Goal: Information Seeking & Learning: Learn about a topic

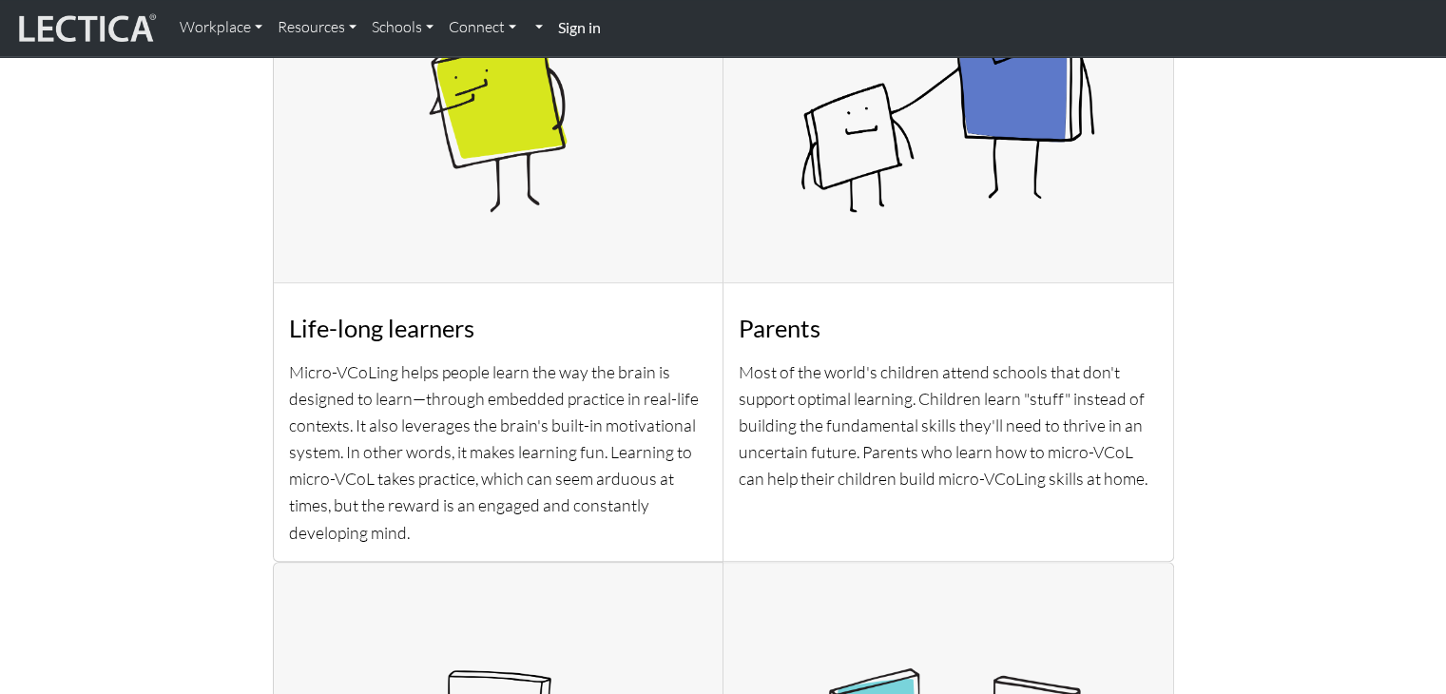
scroll to position [1543, 0]
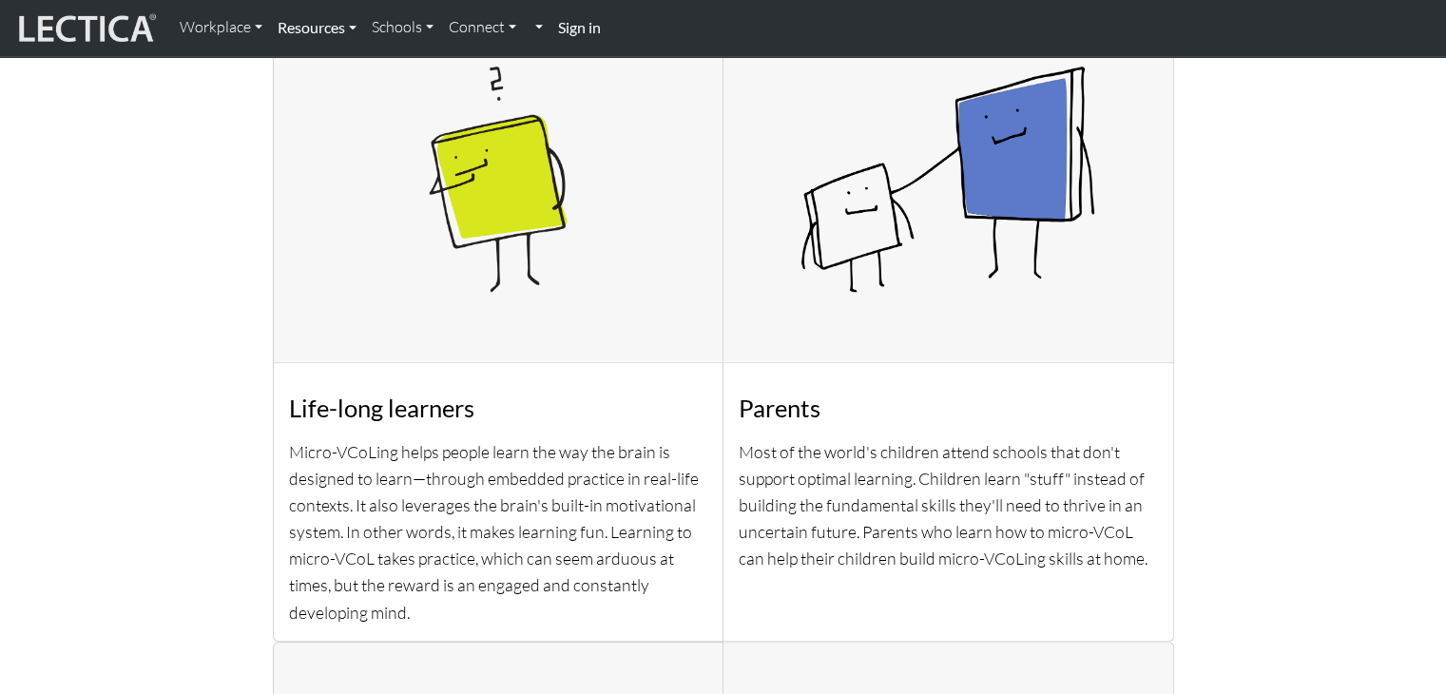
click at [350, 29] on link "Resources" at bounding box center [317, 28] width 94 height 40
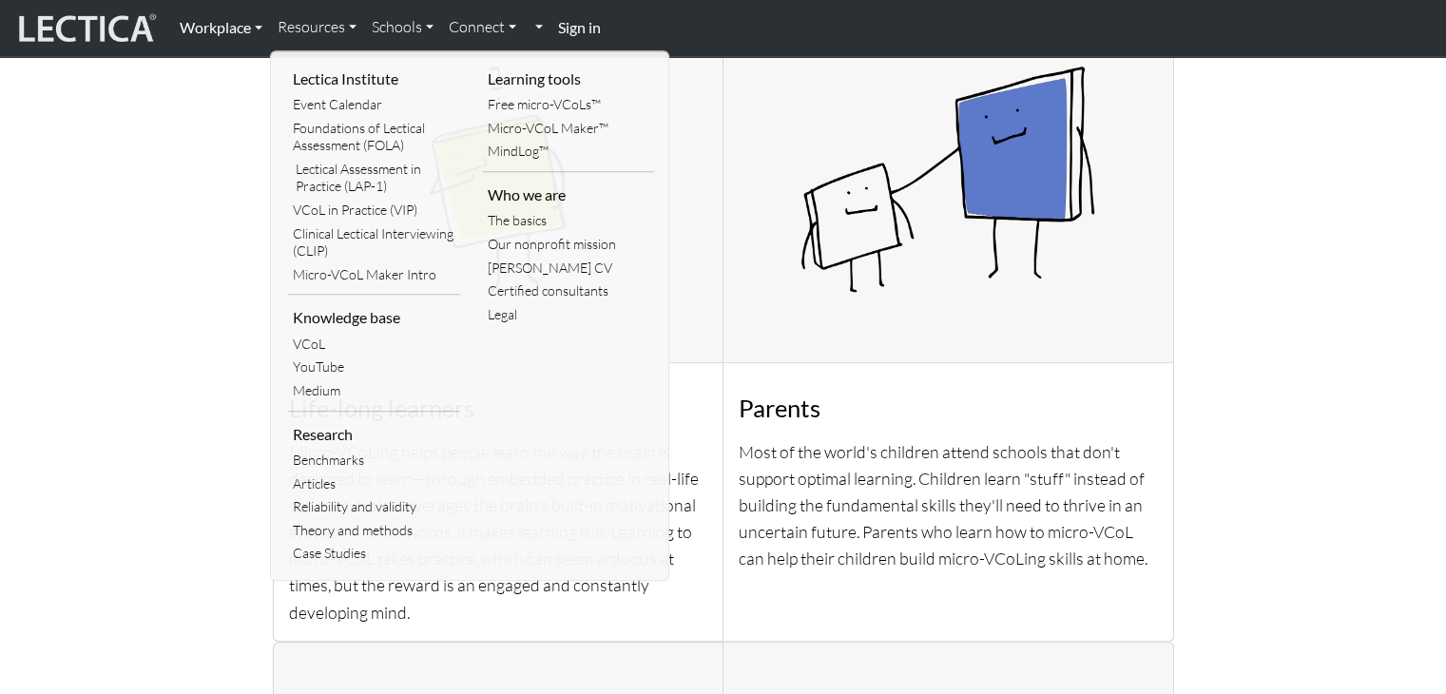
click at [254, 22] on link "Workplace" at bounding box center [221, 28] width 98 height 40
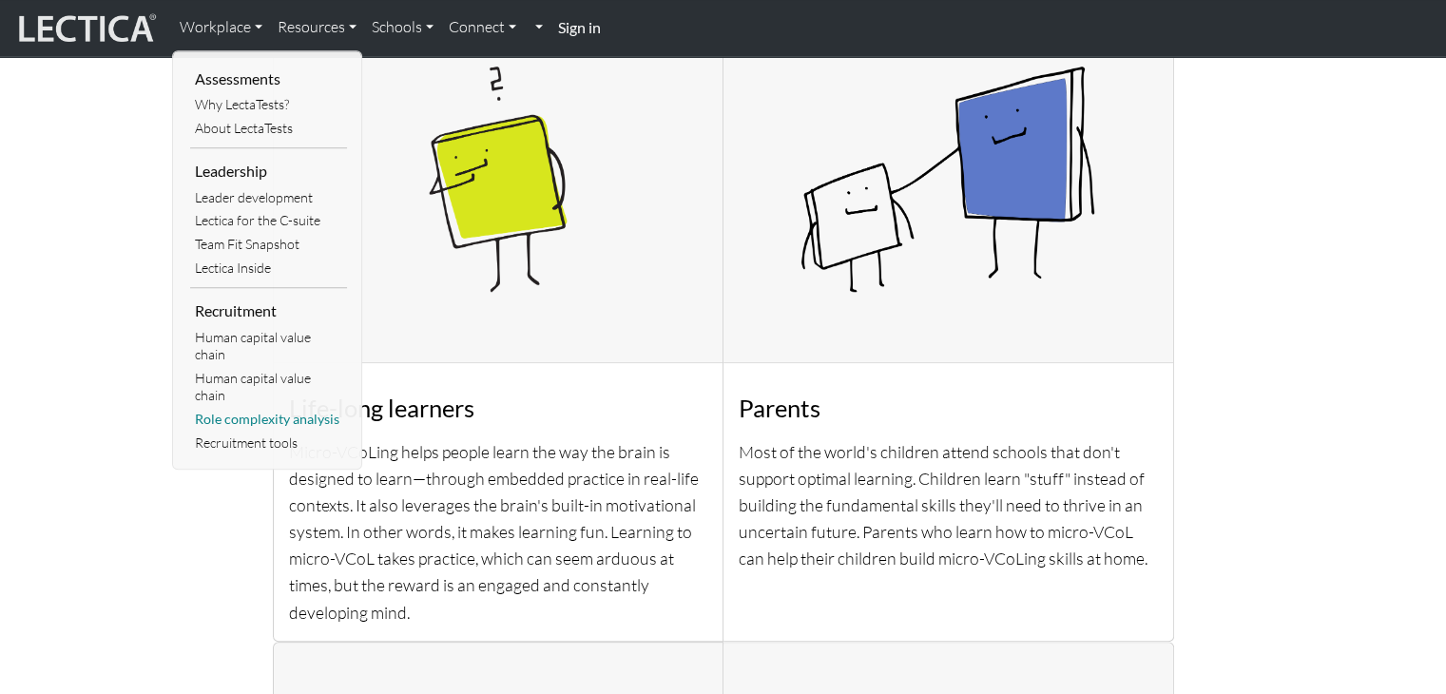
click at [270, 416] on link "Role complexity analysis" at bounding box center [268, 420] width 157 height 24
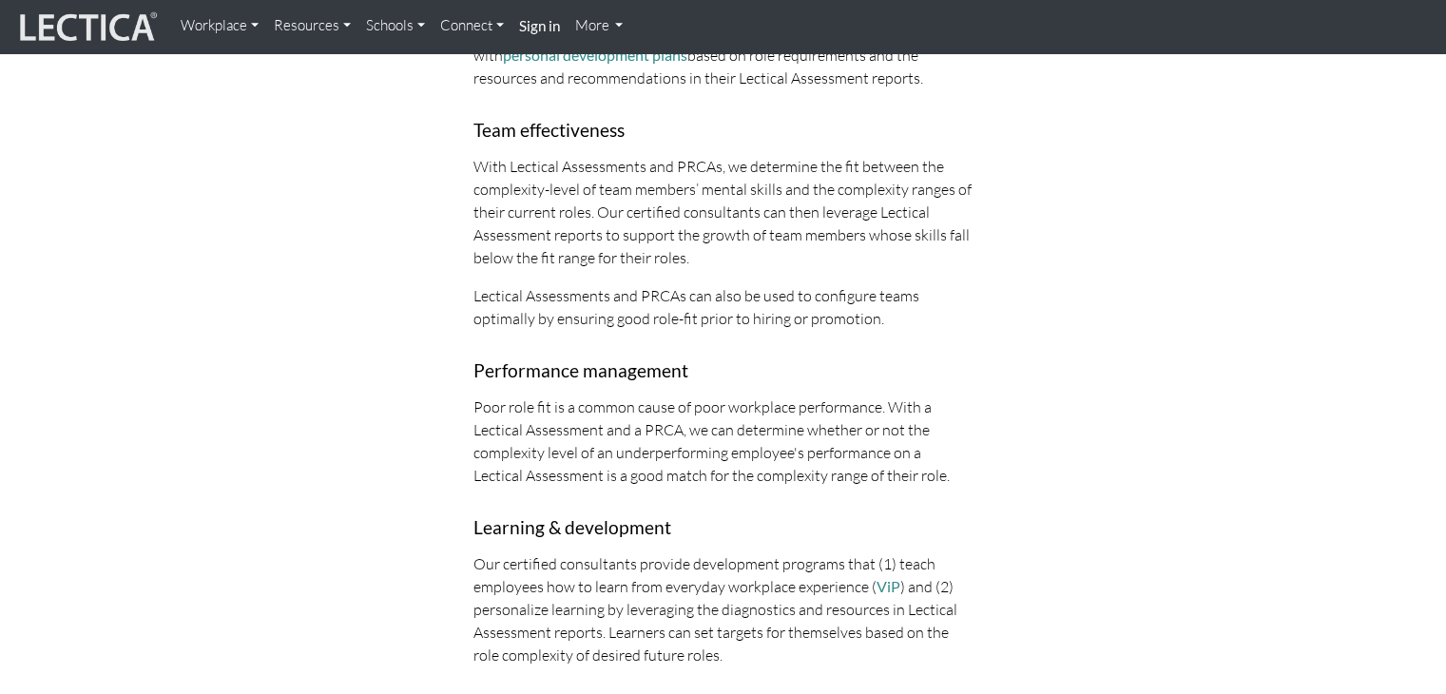
scroll to position [2242, 0]
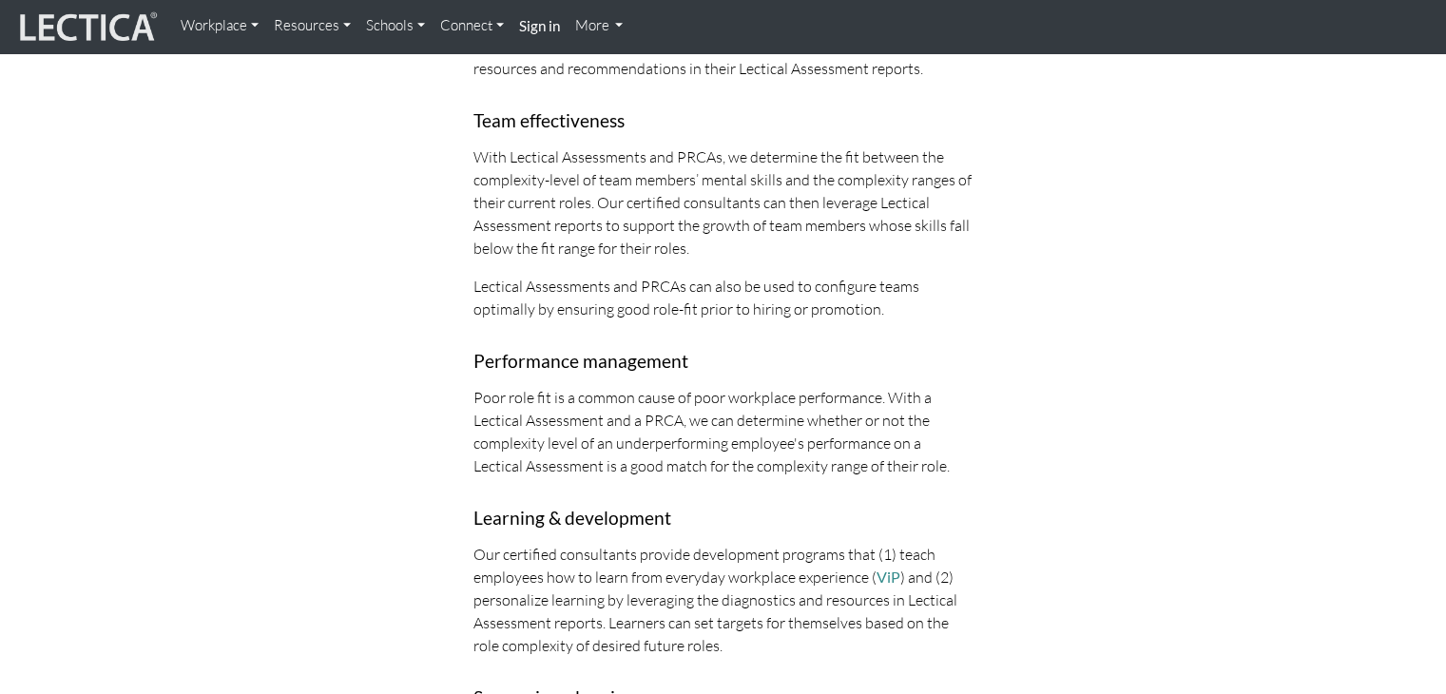
drag, startPoint x: 1444, startPoint y: 248, endPoint x: 1442, endPoint y: 258, distance: 9.7
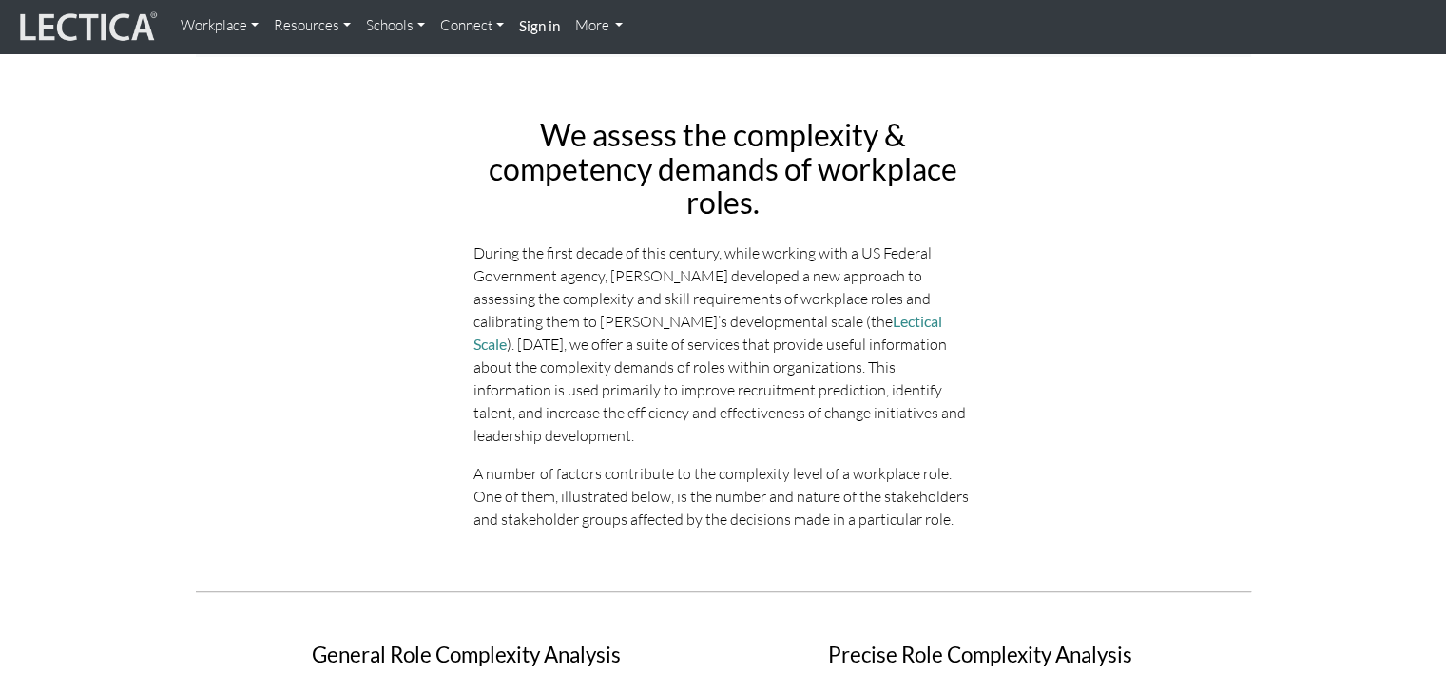
scroll to position [112, 0]
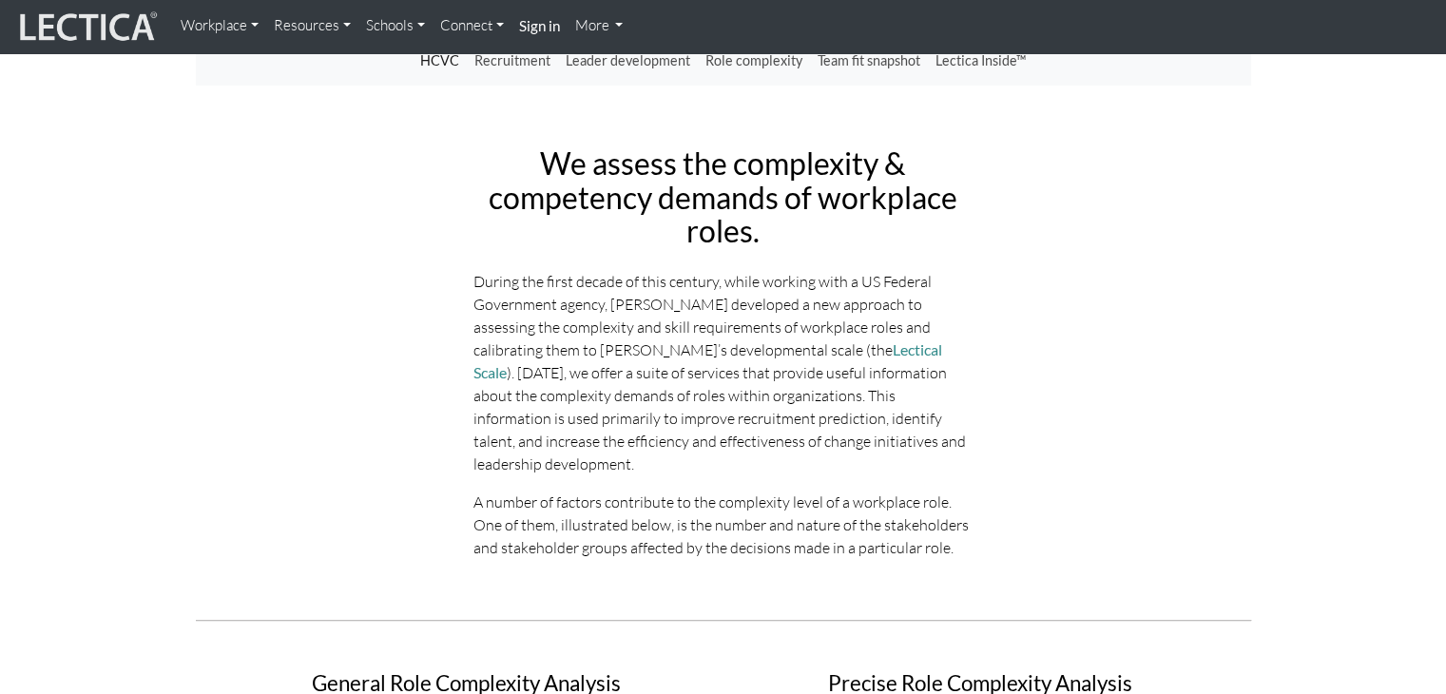
click at [615, 15] on link "More" at bounding box center [600, 26] width 64 height 37
click at [615, 16] on link "More" at bounding box center [600, 26] width 64 height 37
click at [620, 32] on link "More" at bounding box center [600, 26] width 64 height 37
click at [493, 28] on link "Connect" at bounding box center [472, 26] width 79 height 37
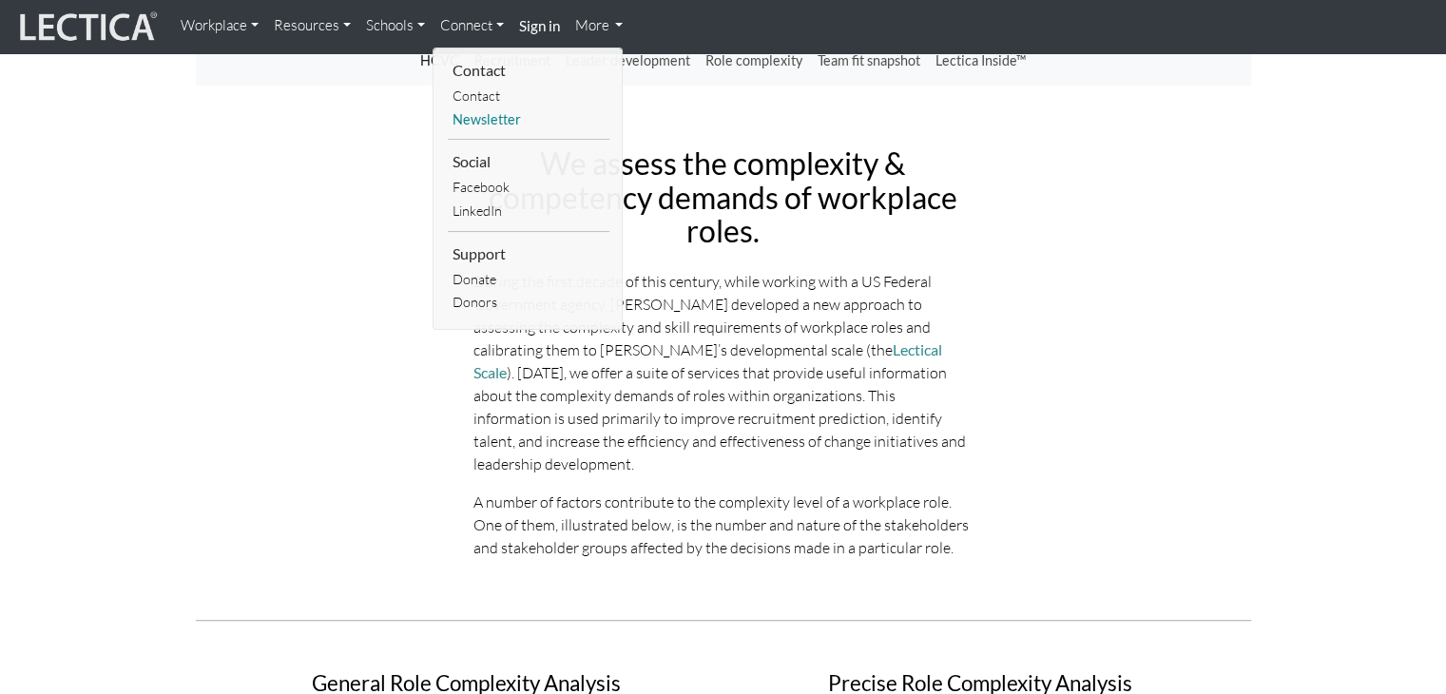
click at [493, 109] on link "Newsletter" at bounding box center [529, 120] width 162 height 24
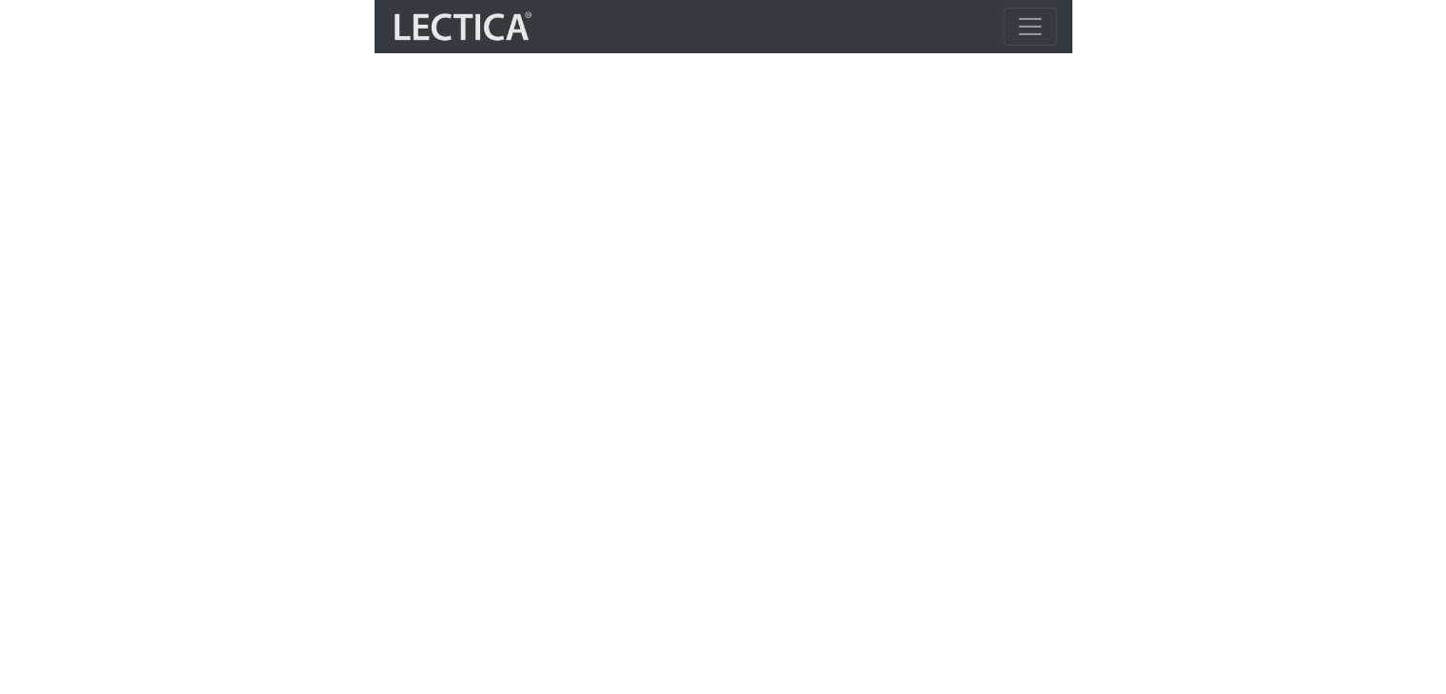
scroll to position [134, 0]
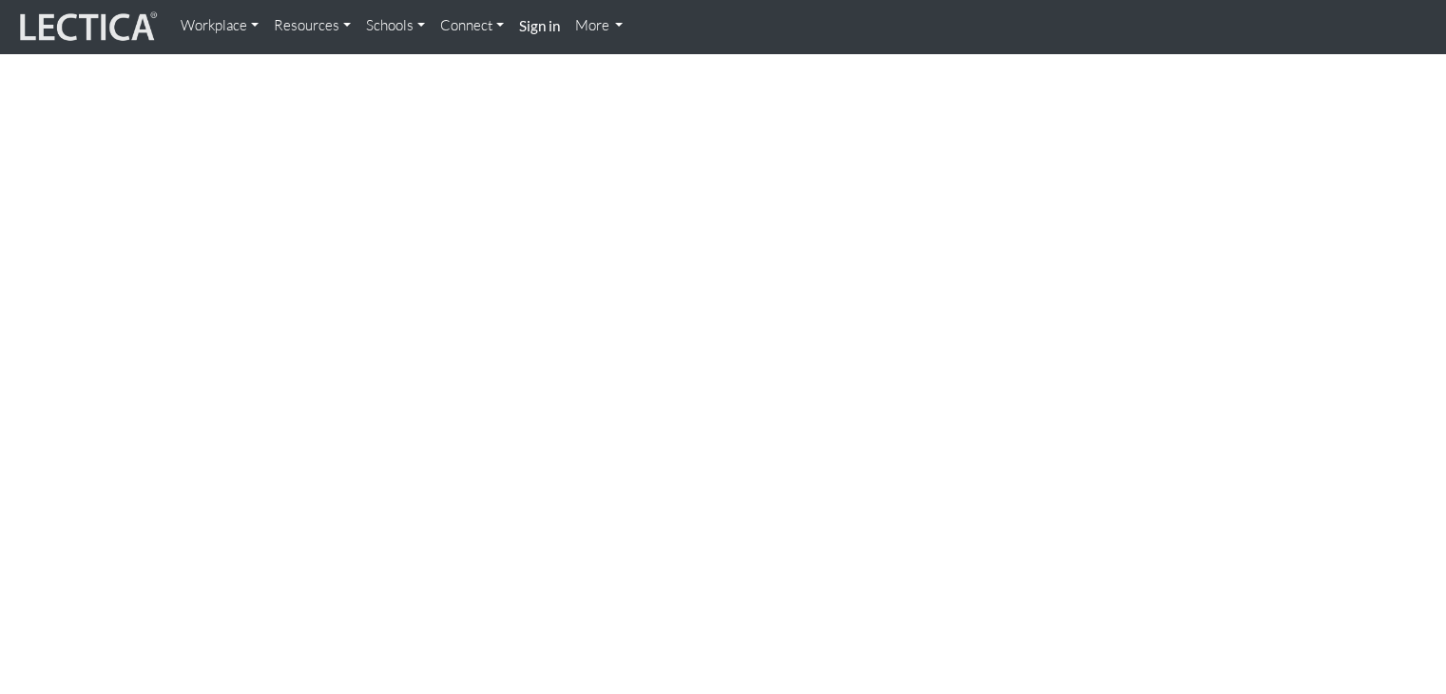
click at [316, 12] on link "Resources" at bounding box center [312, 26] width 92 height 37
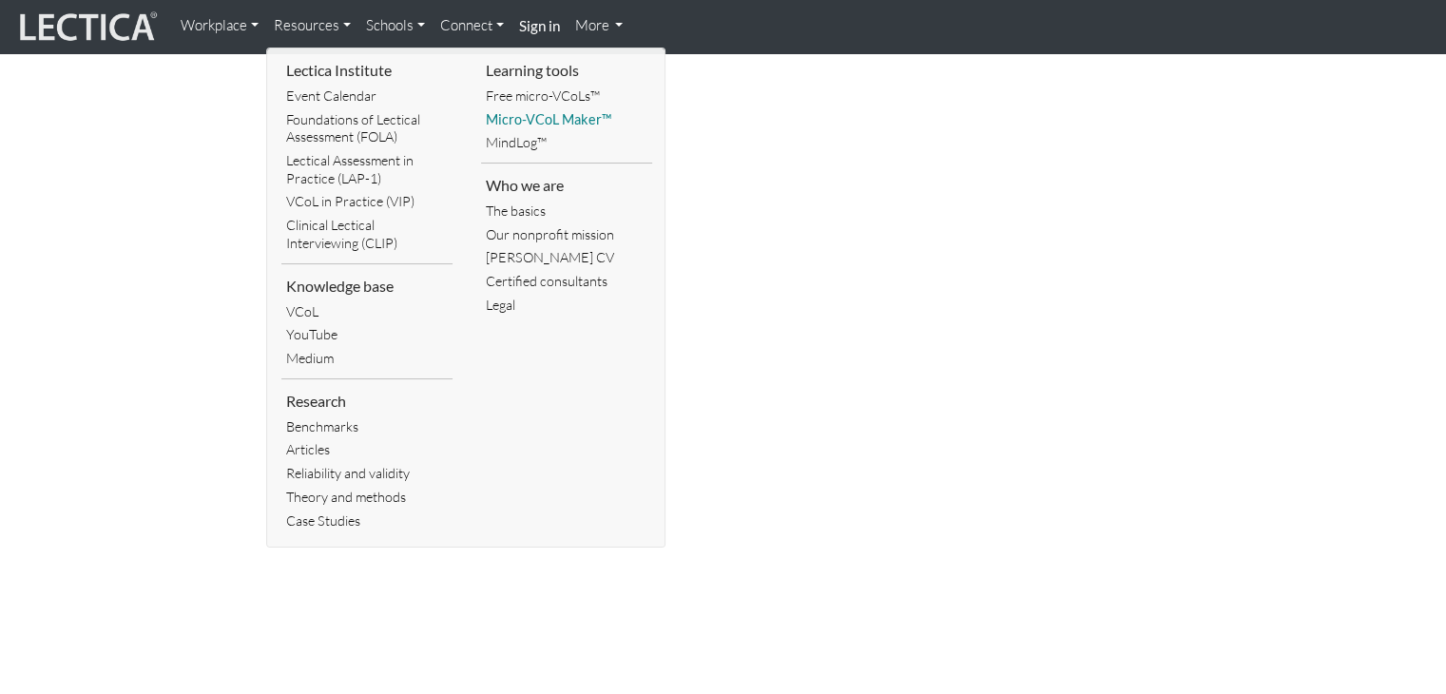
click at [528, 116] on link "Micro-VCoL Maker™" at bounding box center [566, 120] width 171 height 24
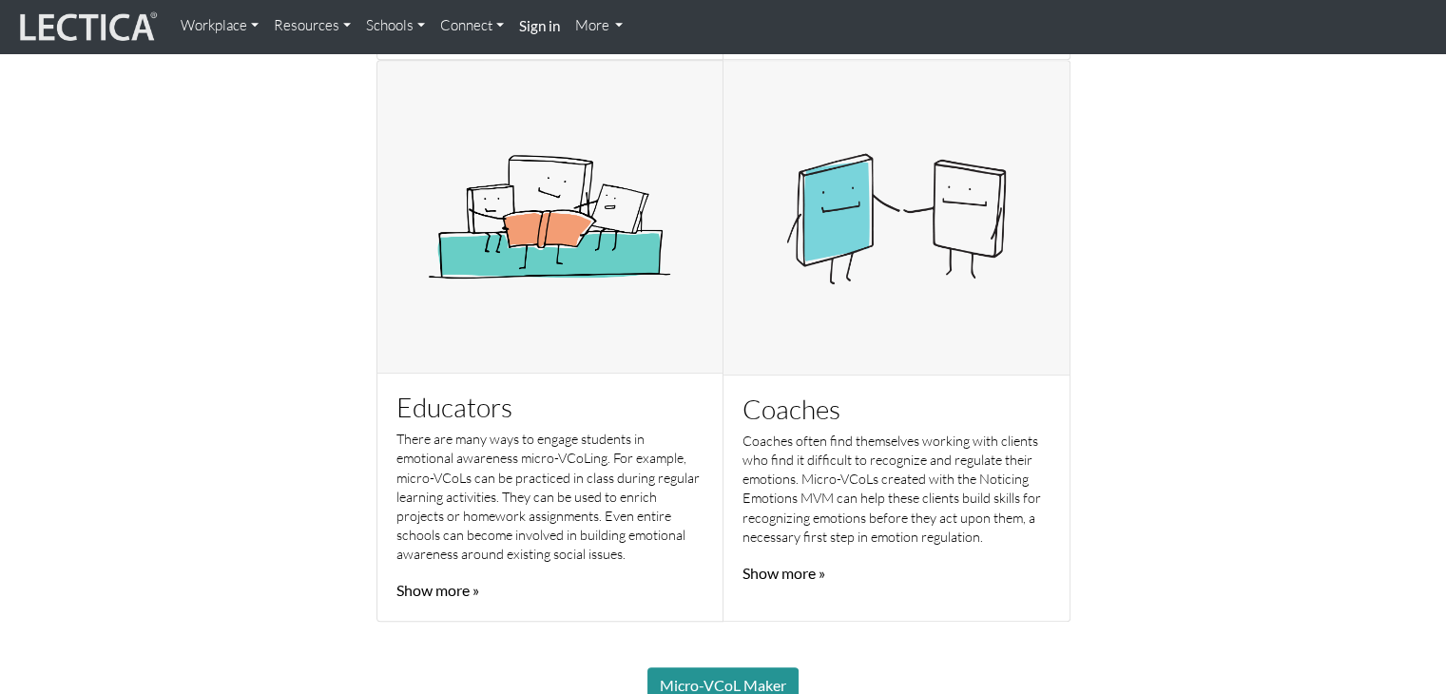
scroll to position [1251, 0]
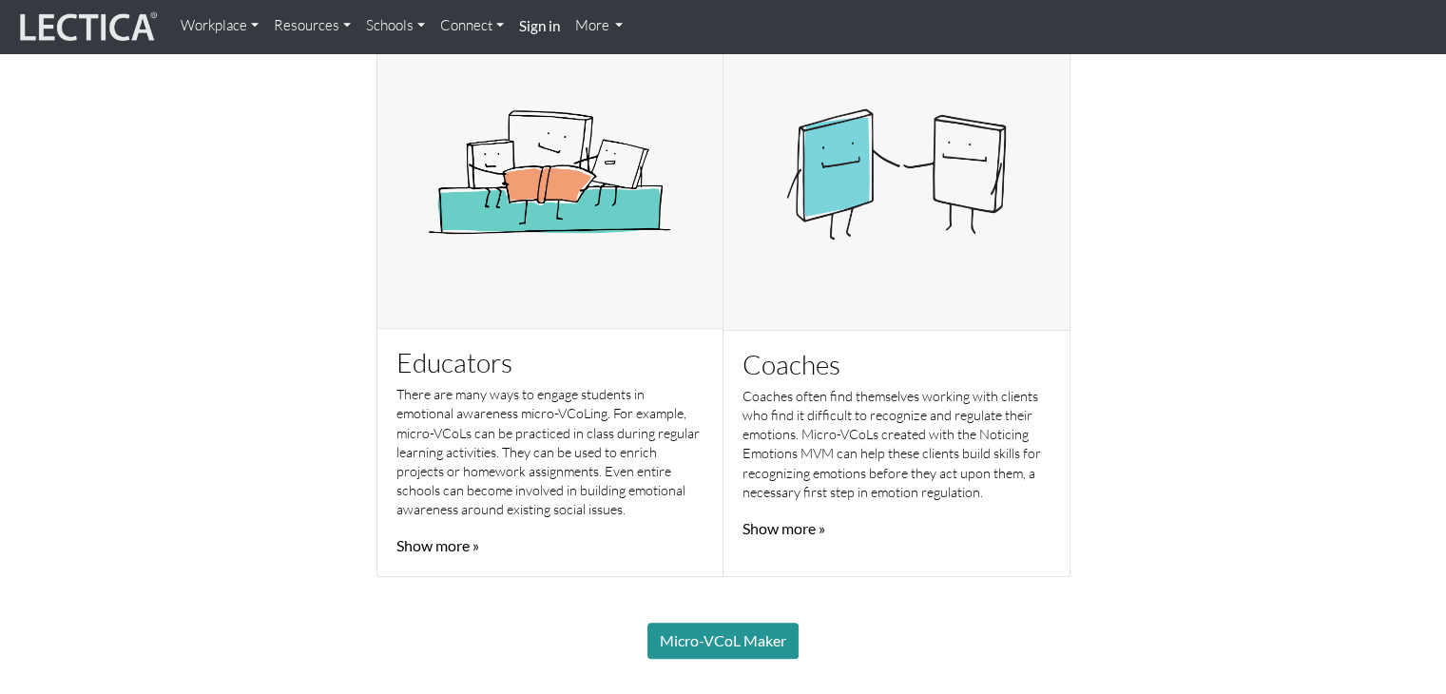
click at [806, 519] on link "Show more »" at bounding box center [784, 528] width 83 height 18
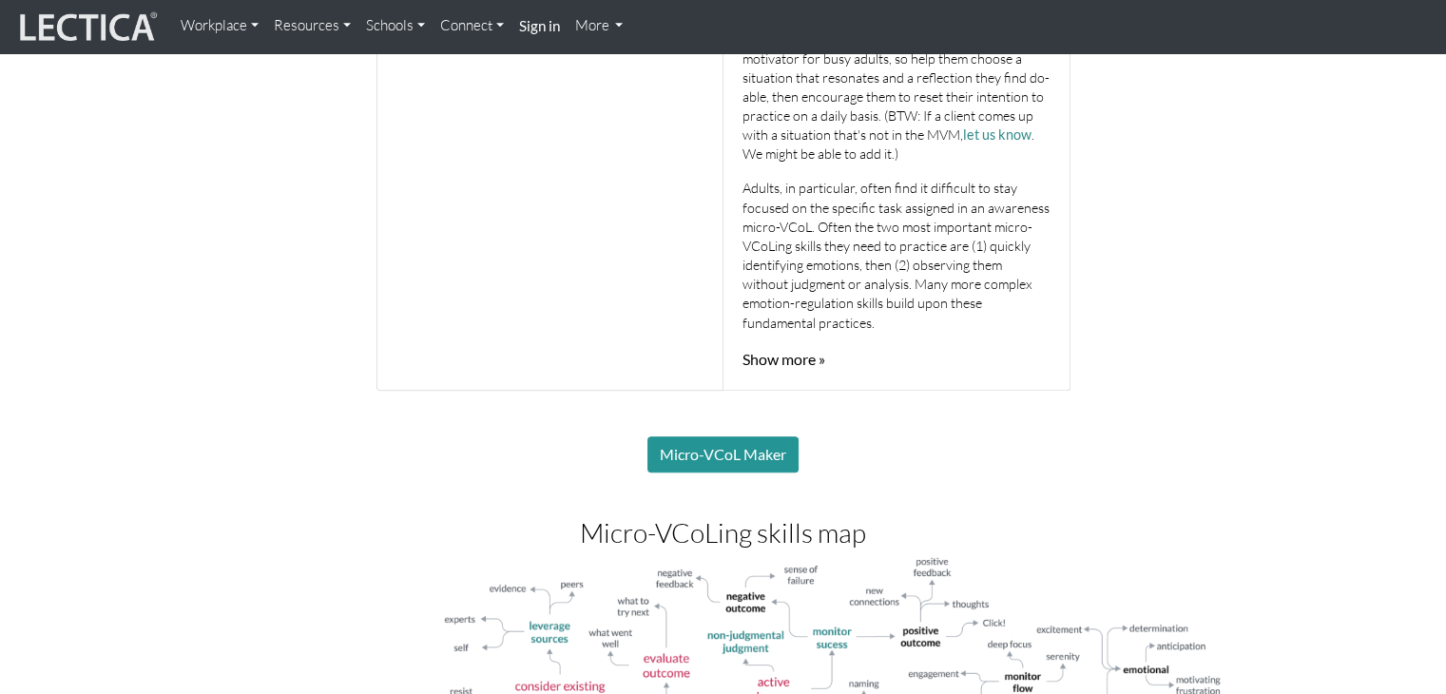
scroll to position [1805, 0]
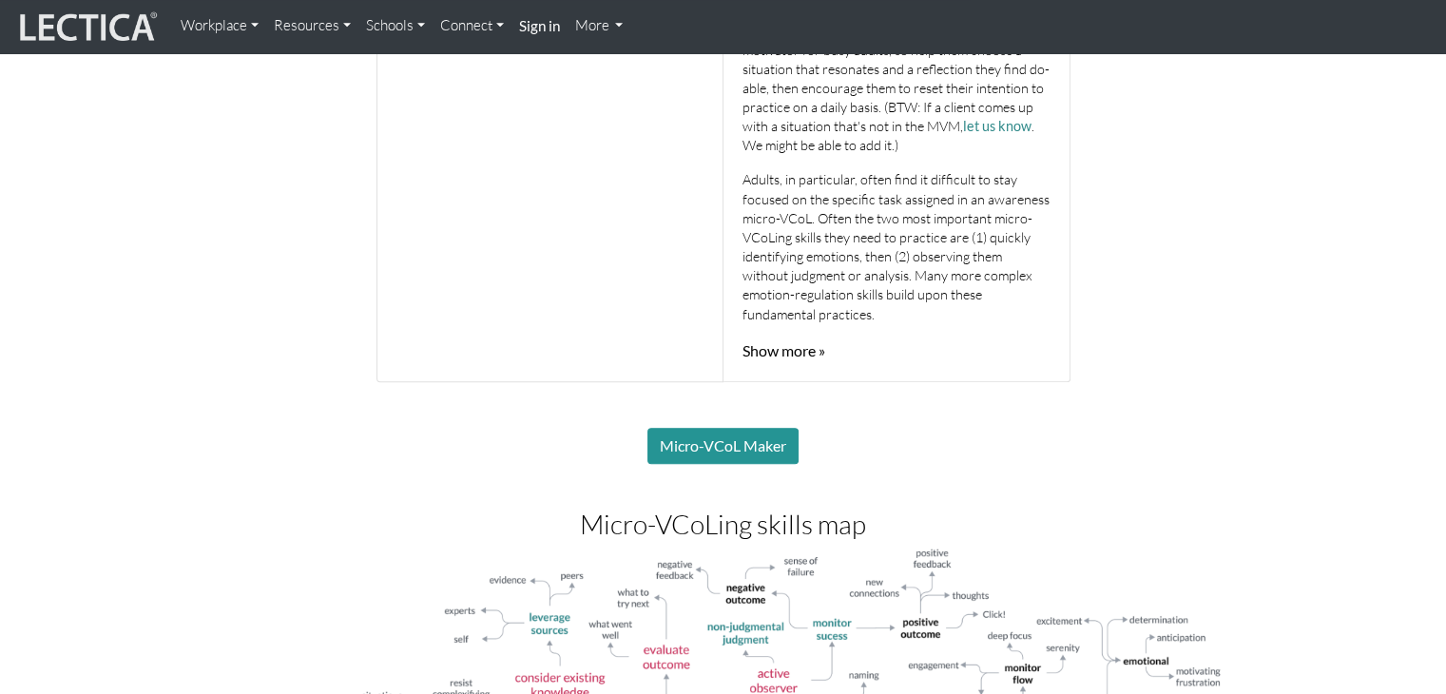
click at [788, 345] on link "Show more »" at bounding box center [784, 350] width 83 height 18
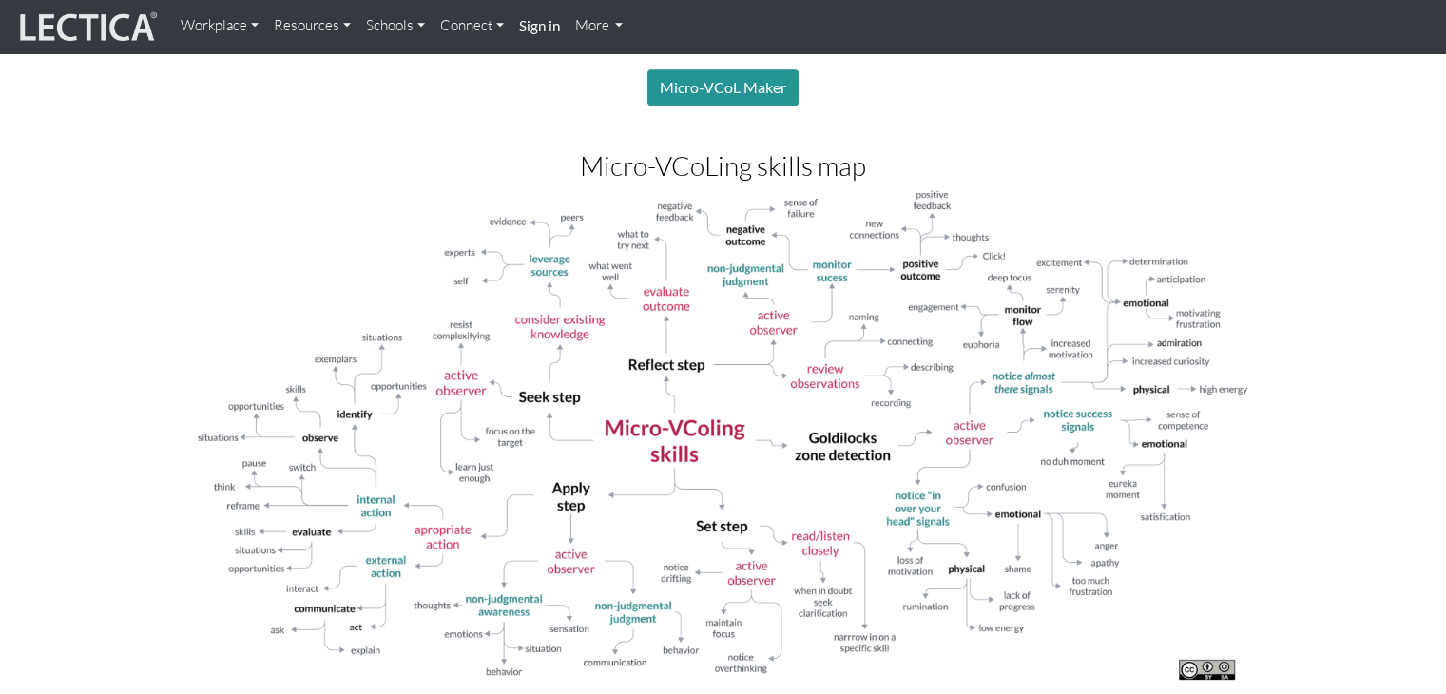
click at [788, 345] on img at bounding box center [723, 436] width 1055 height 497
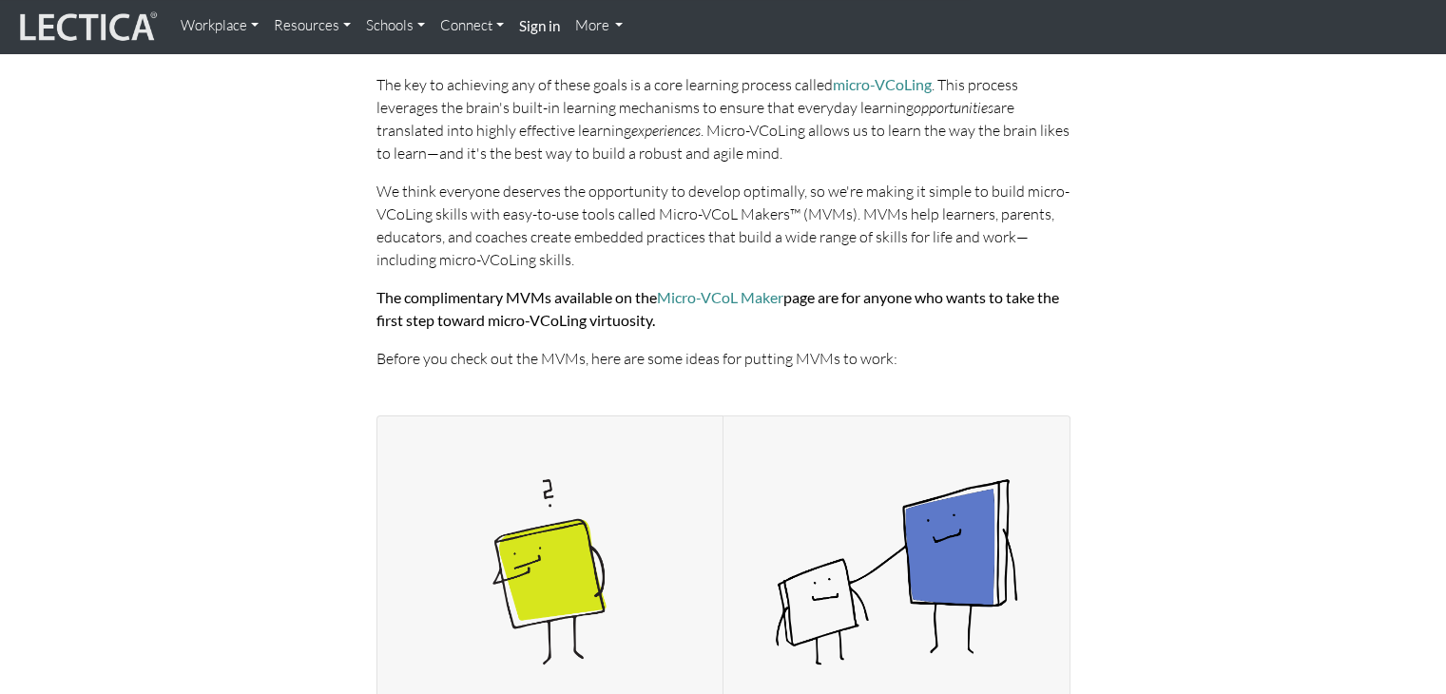
scroll to position [0, 0]
